Goal: Information Seeking & Learning: Understand process/instructions

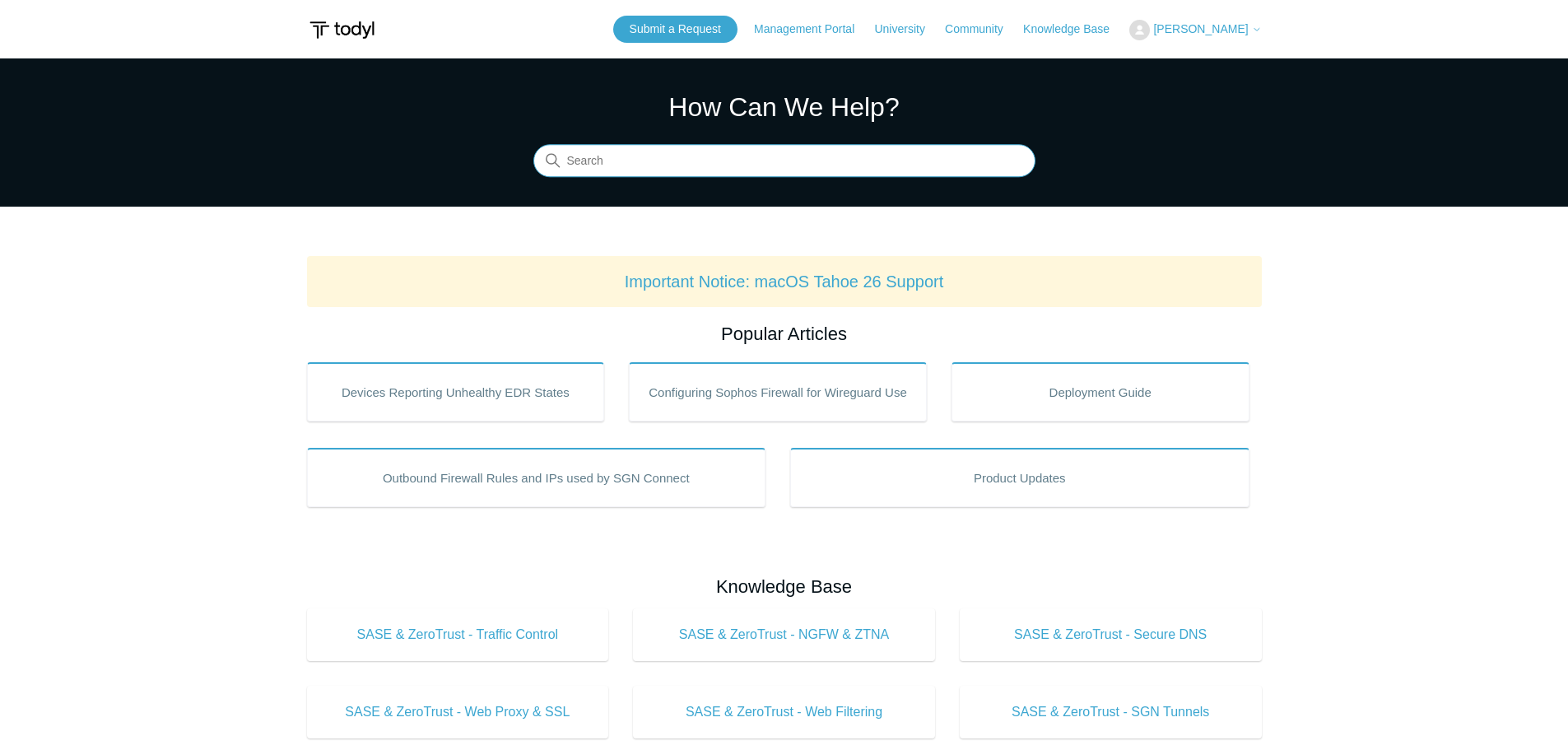
click at [705, 169] on input "Search" at bounding box center [784, 162] width 502 height 33
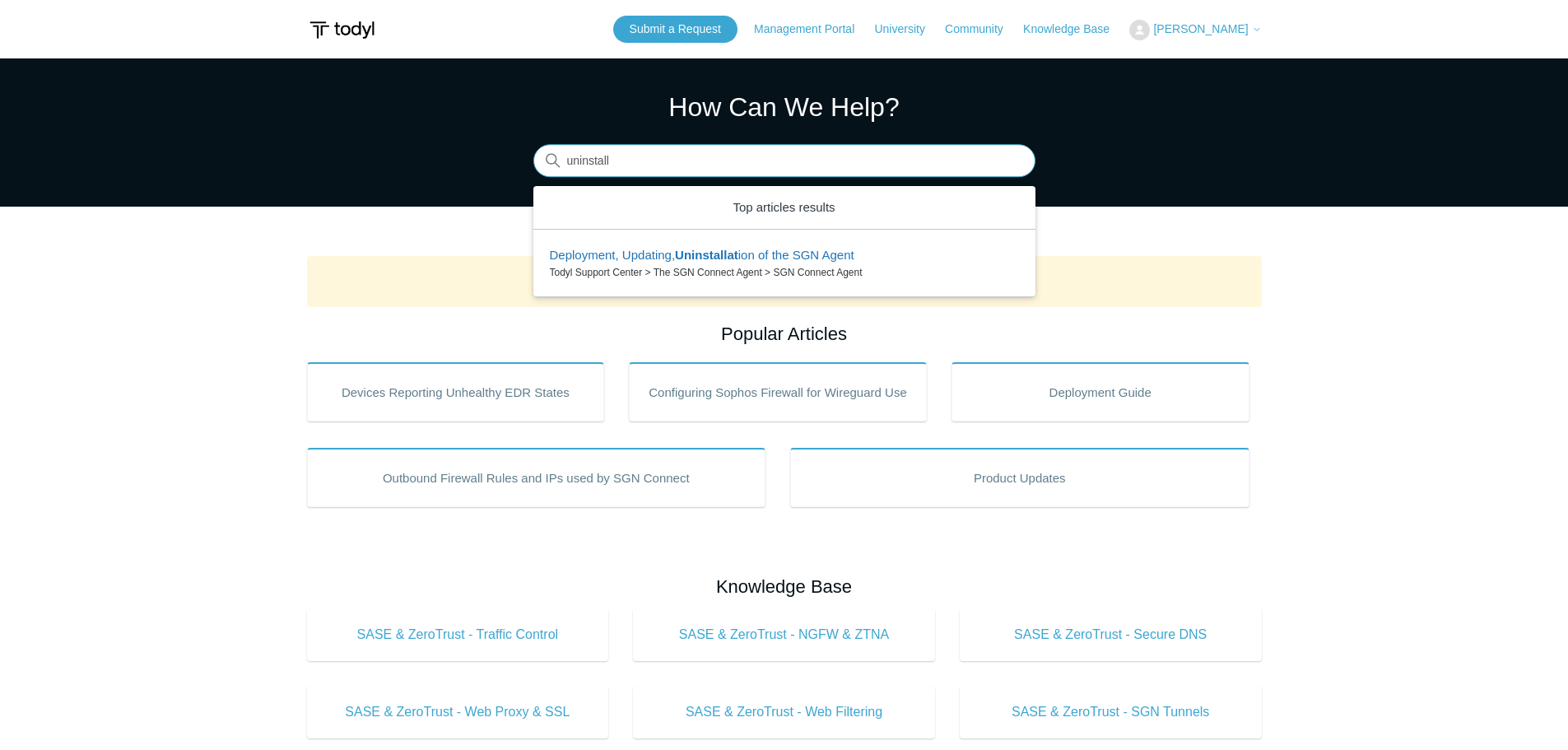
type input "uninstall"
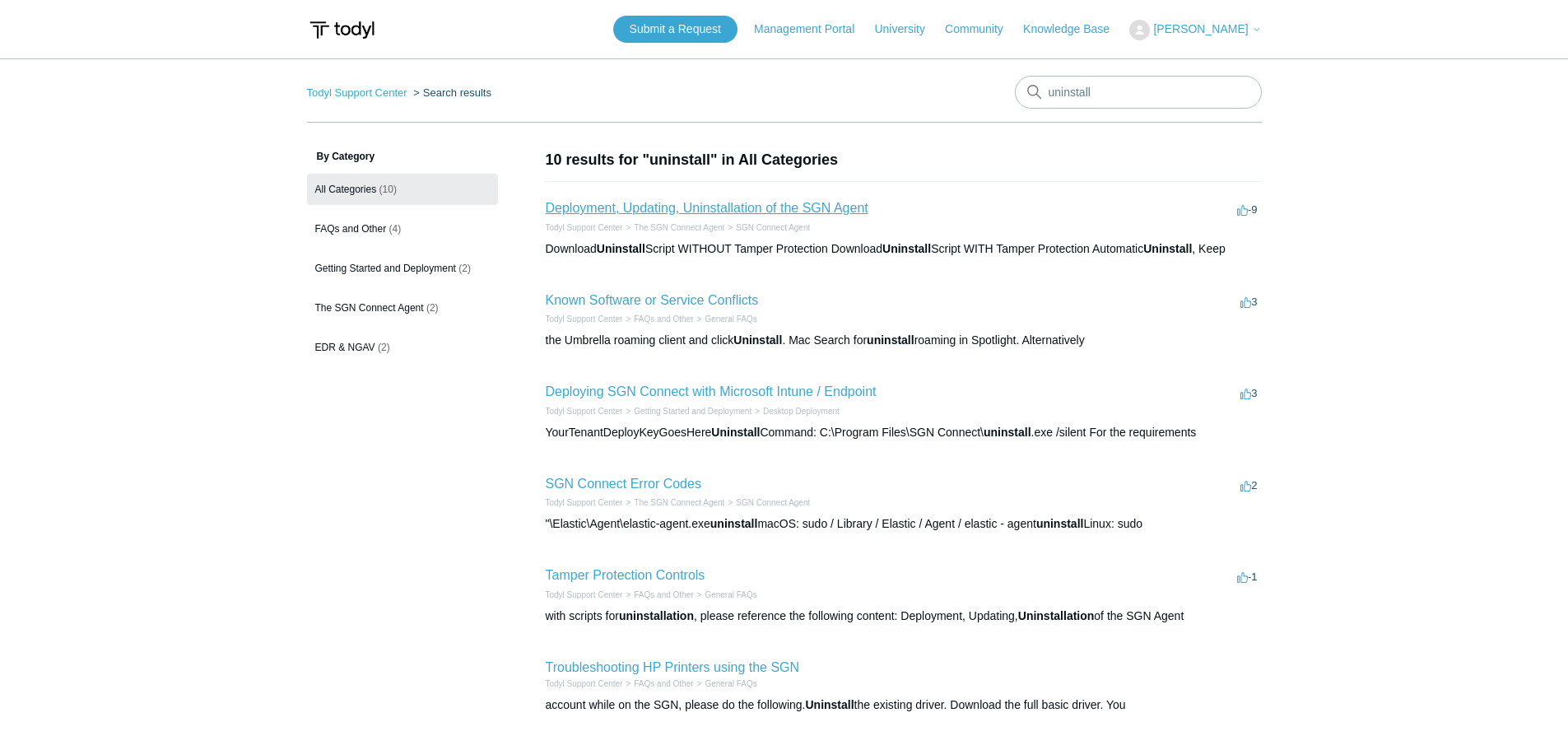
click at [810, 209] on link "Deployment, Updating, Uninstallation of the SGN Agent" at bounding box center [706, 208] width 322 height 14
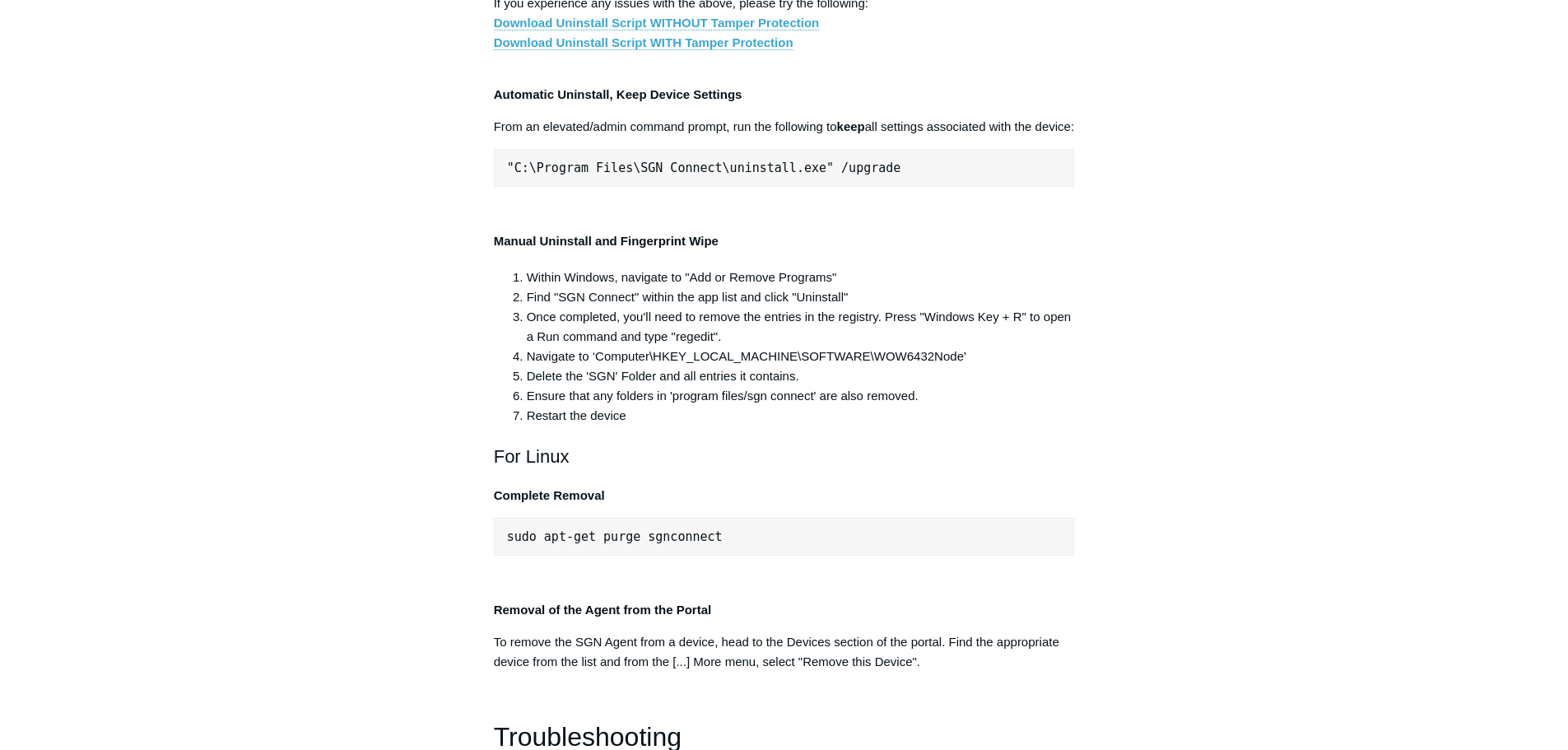
scroll to position [3210, 0]
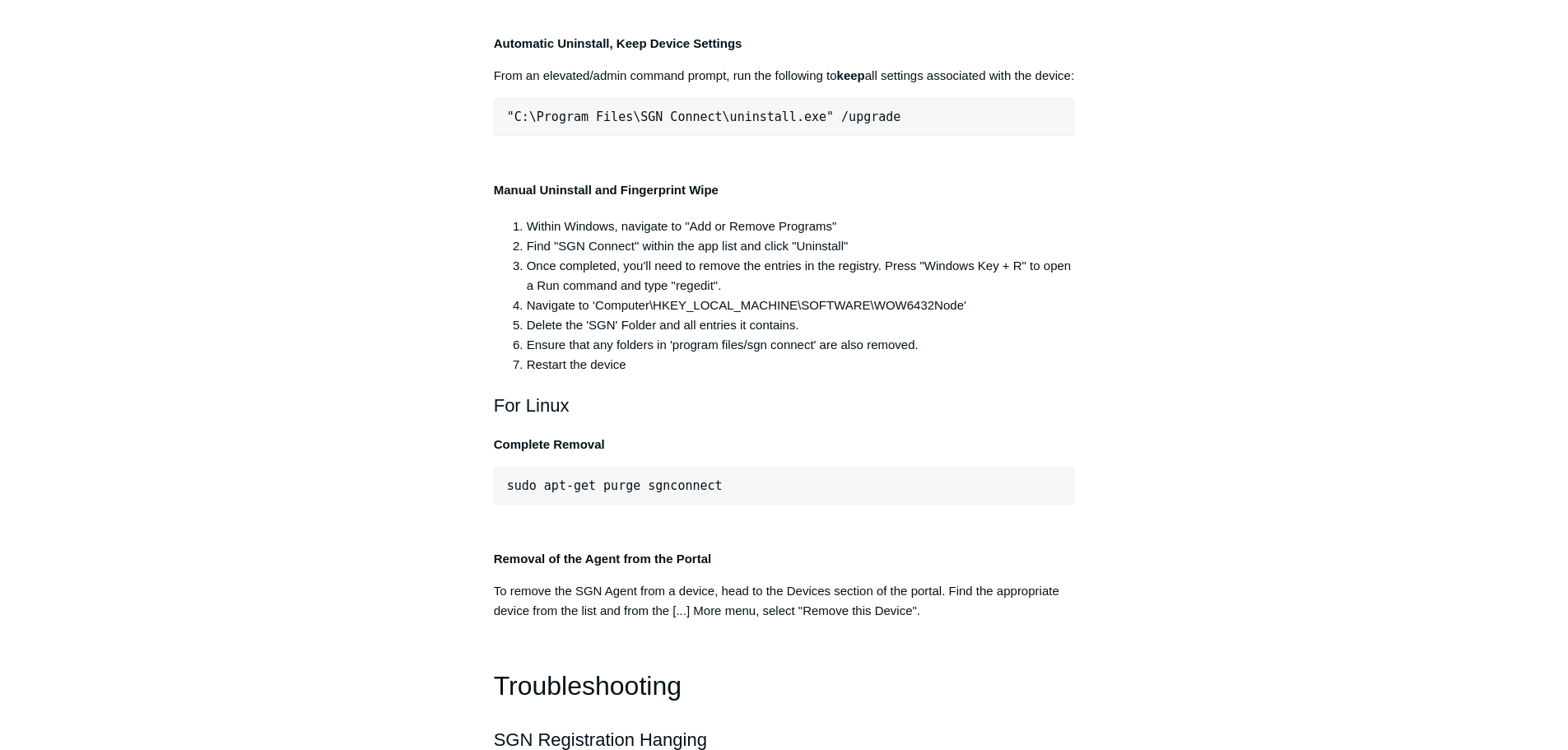
drag, startPoint x: 767, startPoint y: 421, endPoint x: 1148, endPoint y: 414, distance: 381.1
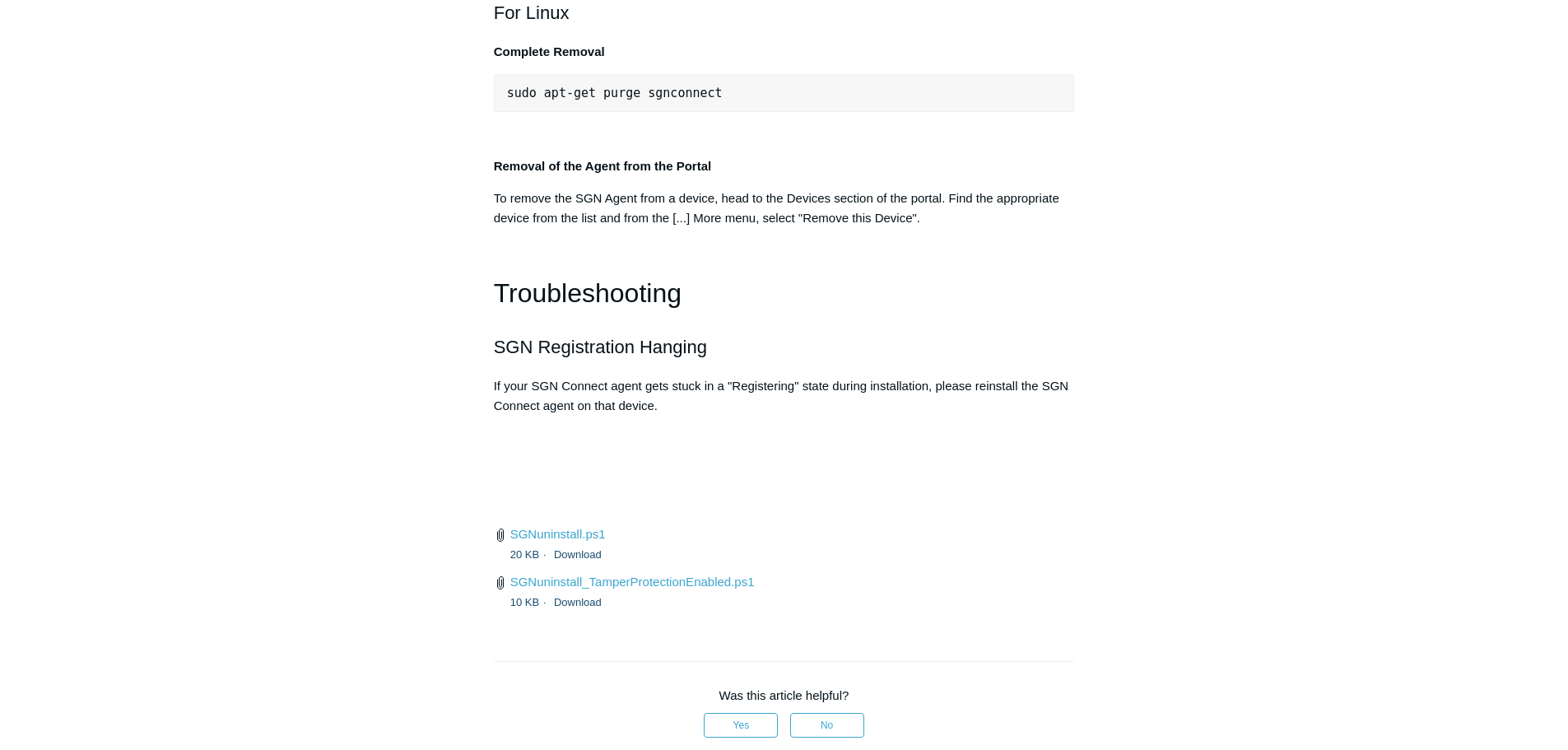
scroll to position [3622, 0]
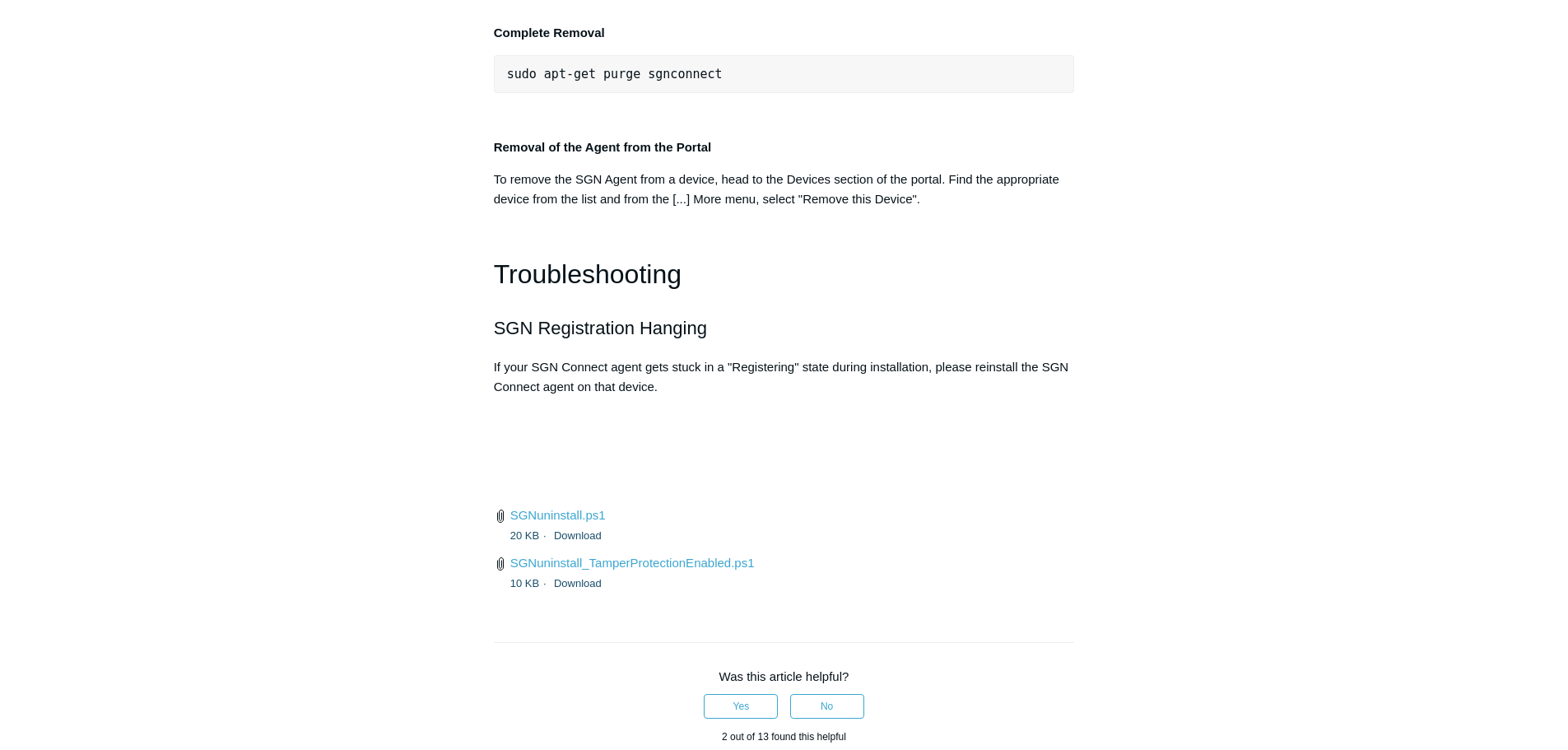
drag, startPoint x: 837, startPoint y: 199, endPoint x: 488, endPoint y: 197, distance: 349.0
copy link "Download Uninstall Script WITHOUT Tamper Protection"
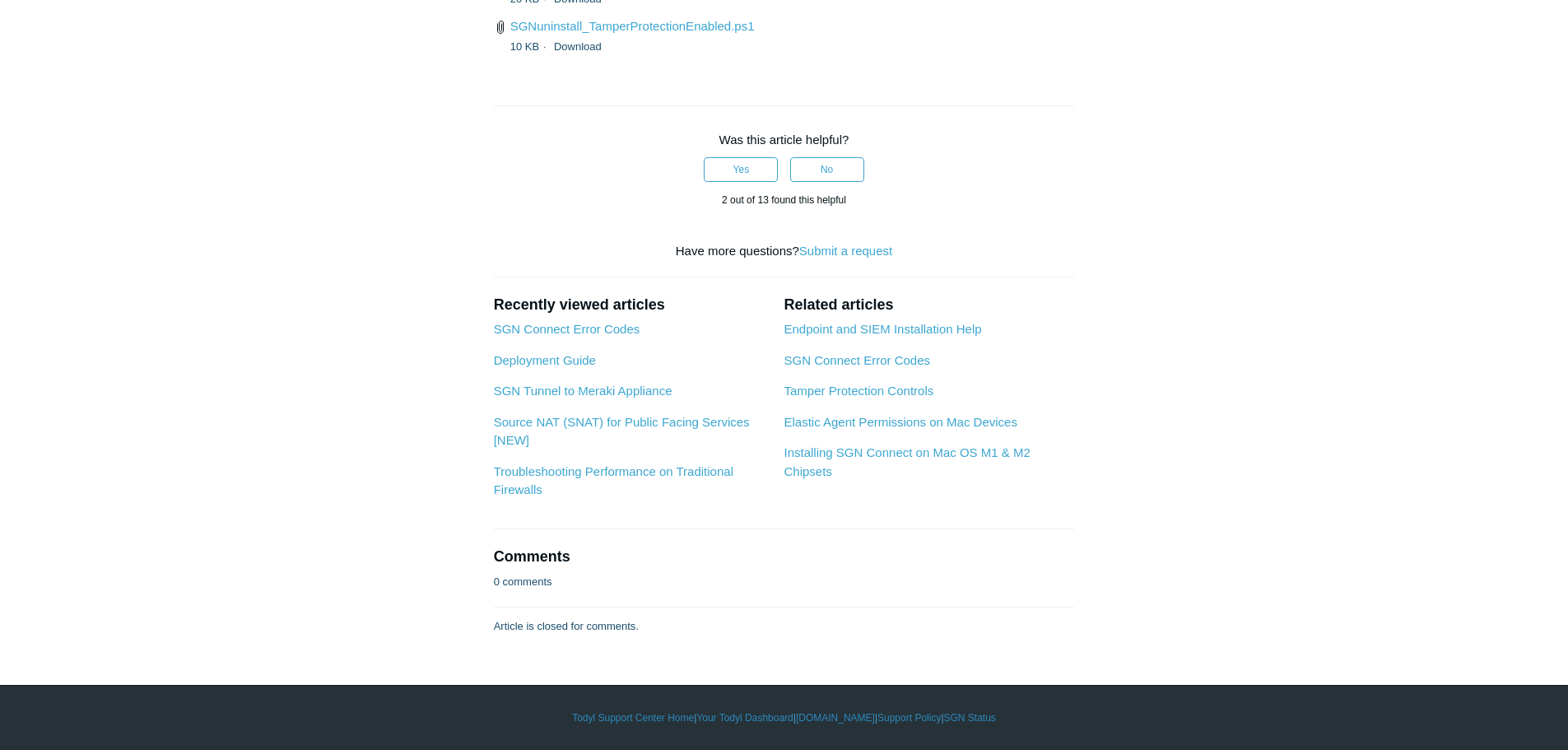
scroll to position [4528, 0]
